Goal: Transaction & Acquisition: Subscribe to service/newsletter

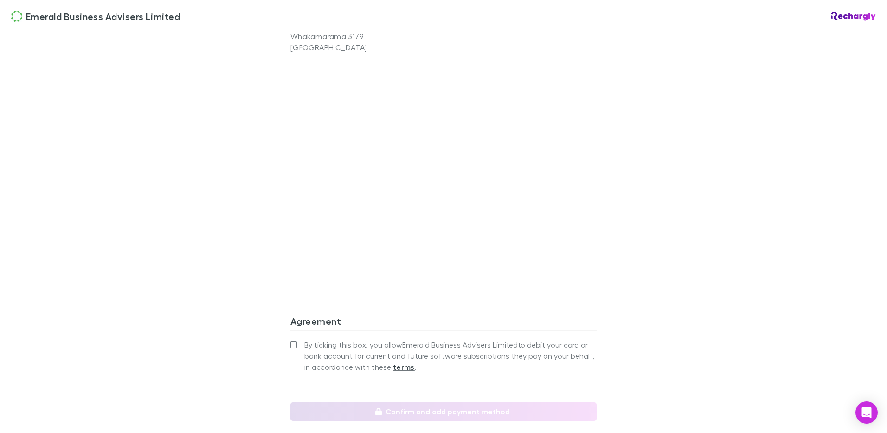
scroll to position [760, 0]
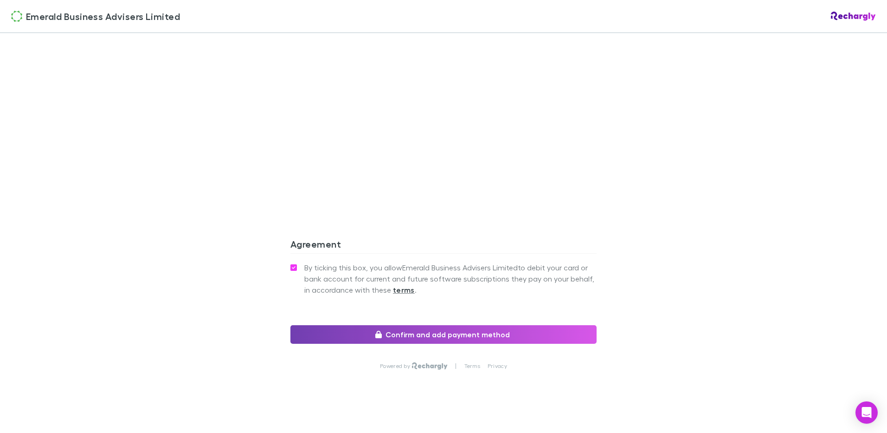
click at [432, 329] on button "Confirm and add payment method" at bounding box center [444, 334] width 306 height 19
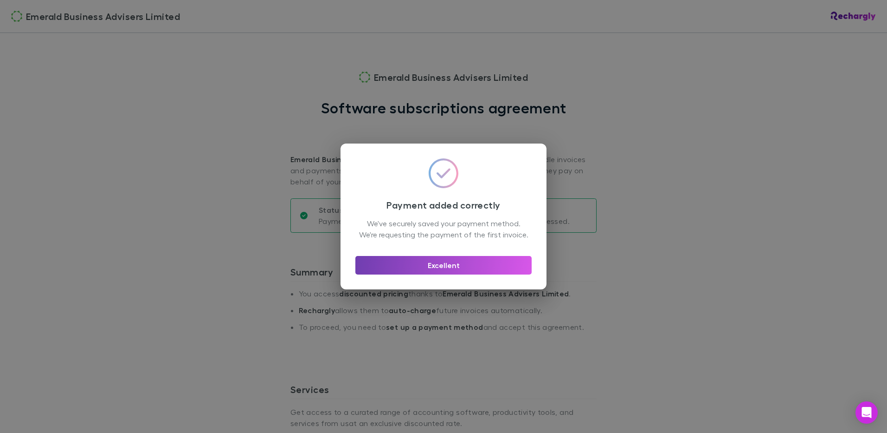
click at [451, 269] on button "Excellent" at bounding box center [444, 265] width 176 height 19
